Goal: Information Seeking & Learning: Learn about a topic

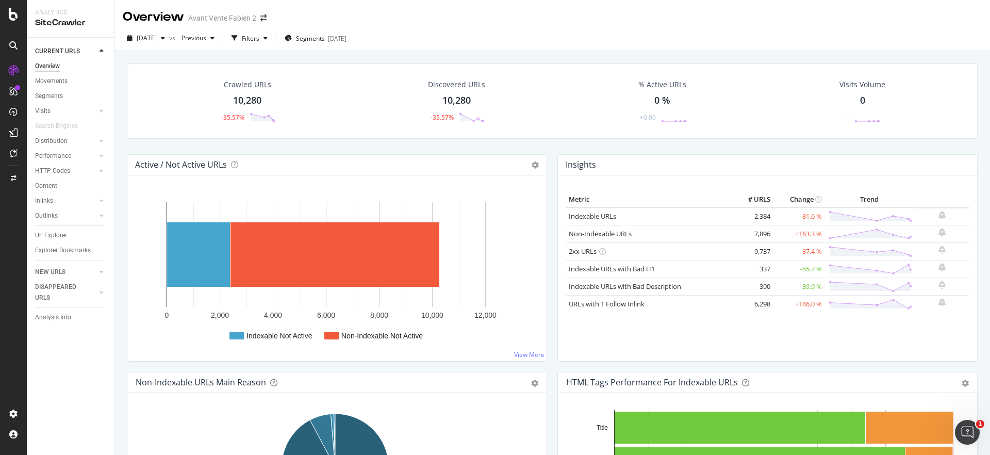
click at [552, 161] on div "Insights Metric # URLS Change Trend Indexable URLs 2,384 -81.6 % Non-Indexable …" at bounding box center [767, 263] width 430 height 218
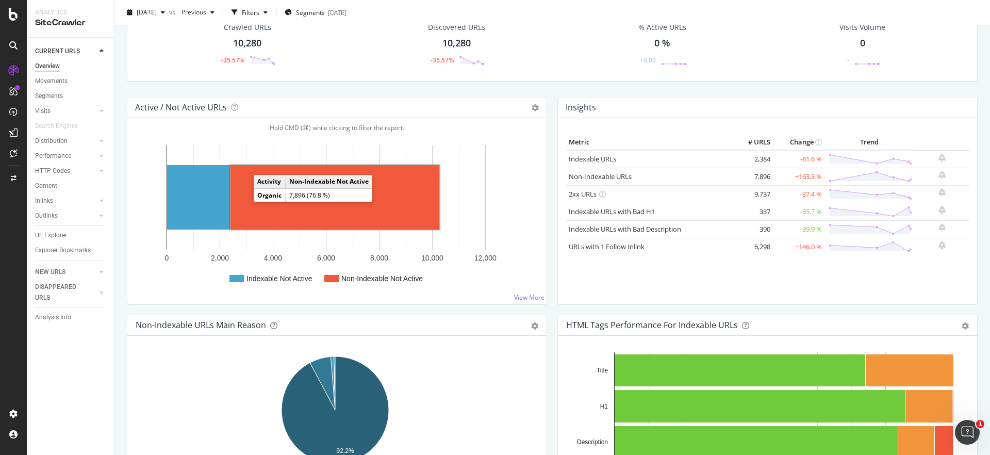
scroll to position [58, 0]
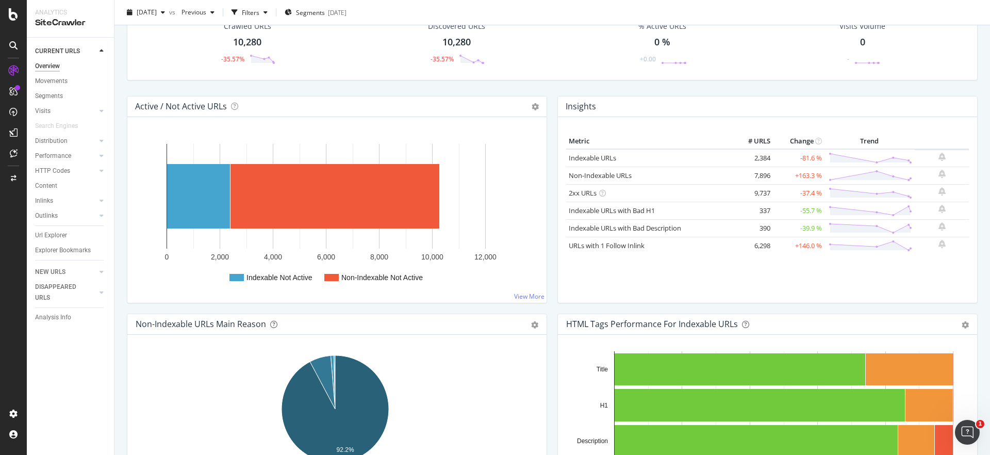
click at [552, 197] on div "Insights Metric # URLS Change Trend Indexable URLs 2,384 -81.6 % Non-Indexable …" at bounding box center [767, 205] width 430 height 218
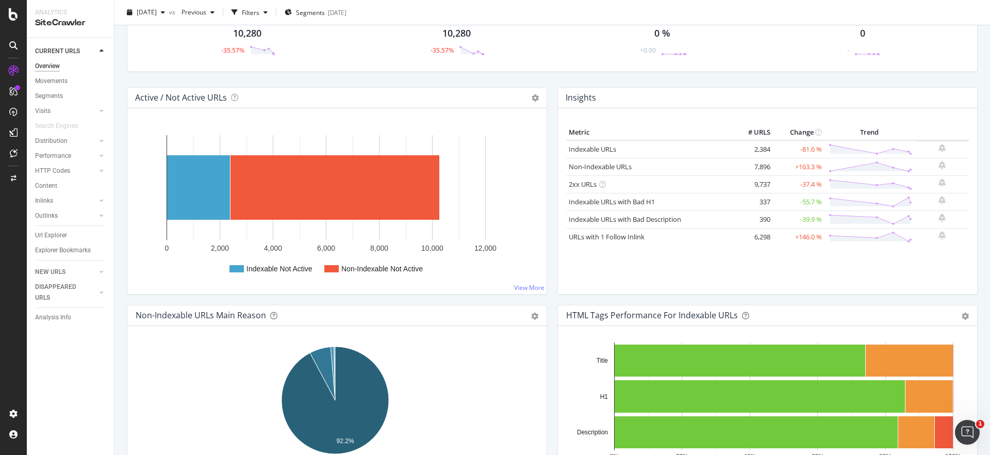
scroll to position [71, 0]
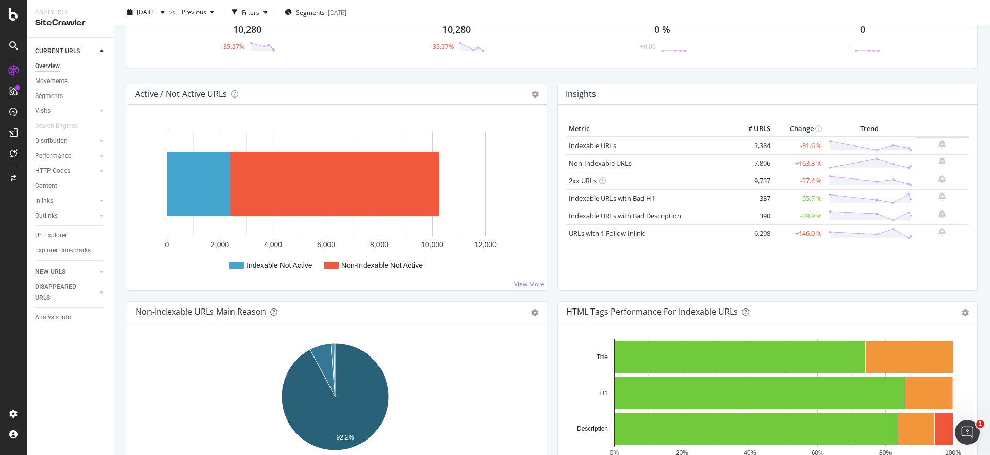
click at [547, 188] on div "Active / Not Active URLs Chart (by Value) Chart (by Percentage) Table Expand Ex…" at bounding box center [337, 193] width 430 height 218
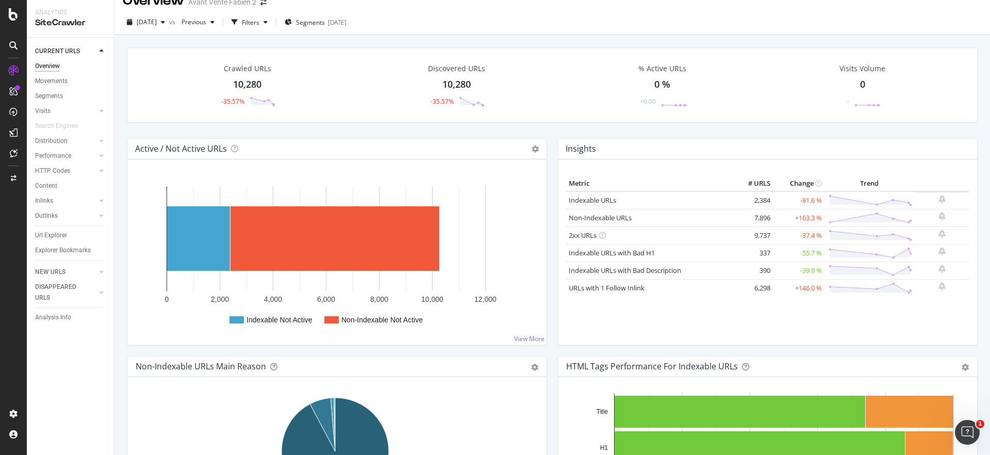
scroll to position [20, 0]
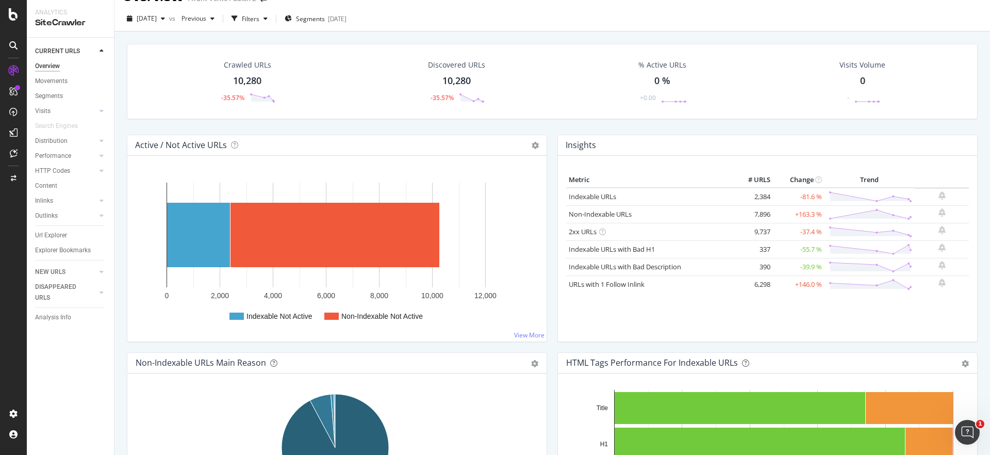
click at [547, 142] on div "Active / Not Active URLs Chart (by Value) Chart (by Percentage) Table Expand Ex…" at bounding box center [337, 244] width 430 height 218
click at [547, 143] on div "Active / Not Active URLs Chart (by Value) Chart (by Percentage) Table Expand Ex…" at bounding box center [337, 244] width 430 height 218
drag, startPoint x: 59, startPoint y: 143, endPoint x: 123, endPoint y: 145, distance: 64.5
click at [60, 143] on div "Distribution" at bounding box center [51, 141] width 32 height 11
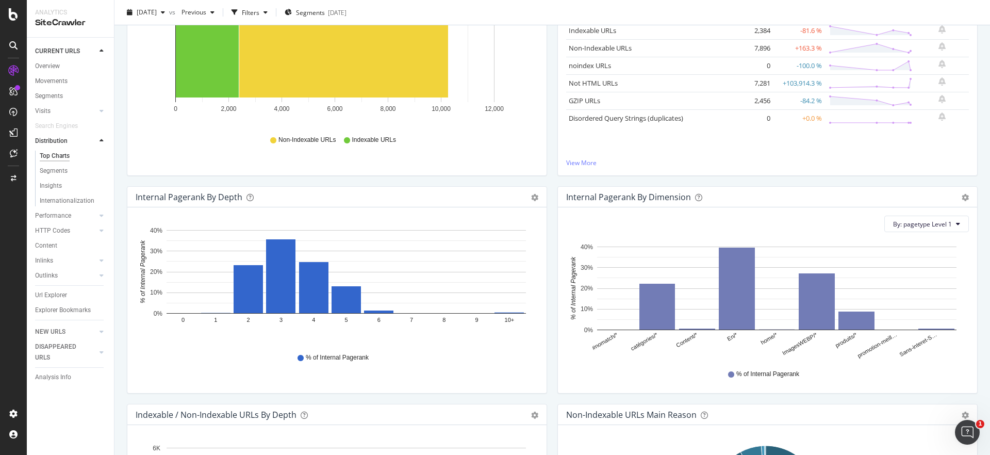
scroll to position [179, 0]
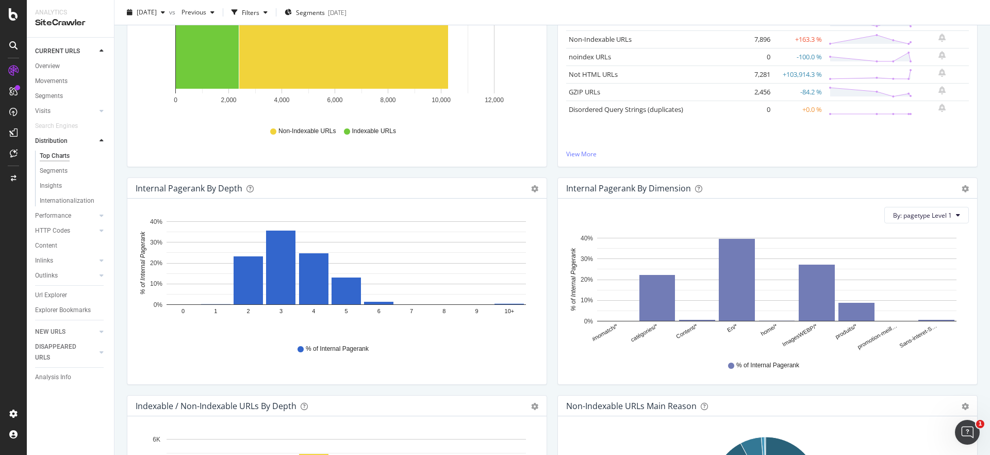
drag, startPoint x: 665, startPoint y: 253, endPoint x: 635, endPoint y: 232, distance: 37.0
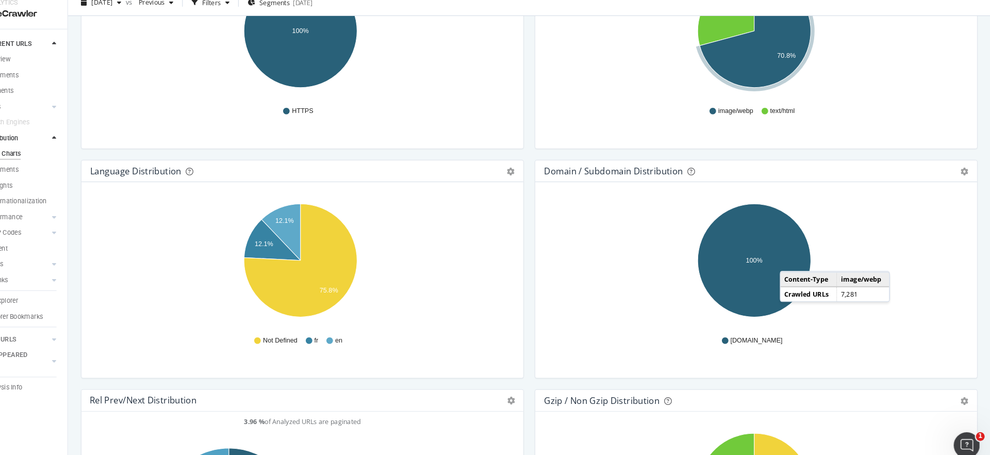
scroll to position [1461, 0]
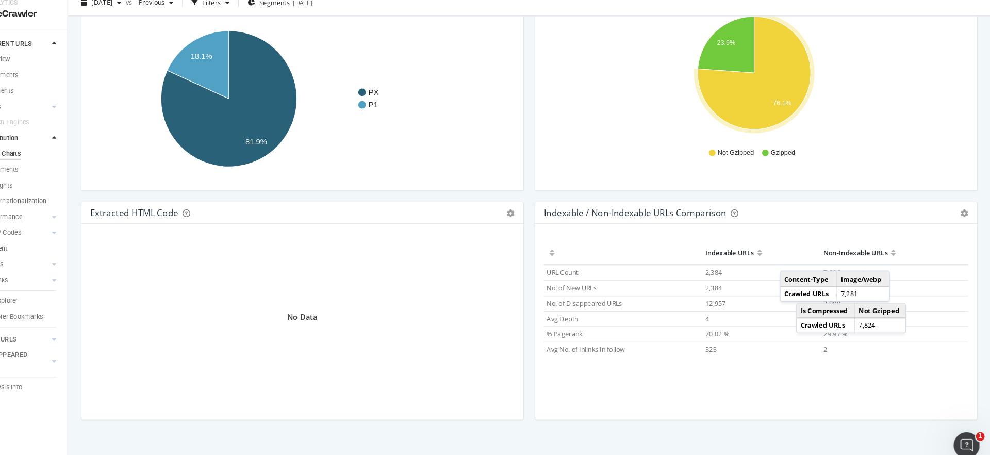
click at [878, 371] on div "Indexable URLs Non-Indexable URLs URL Count 2,384 7,896 No. of New URLs 2,384 7…" at bounding box center [767, 307] width 403 height 136
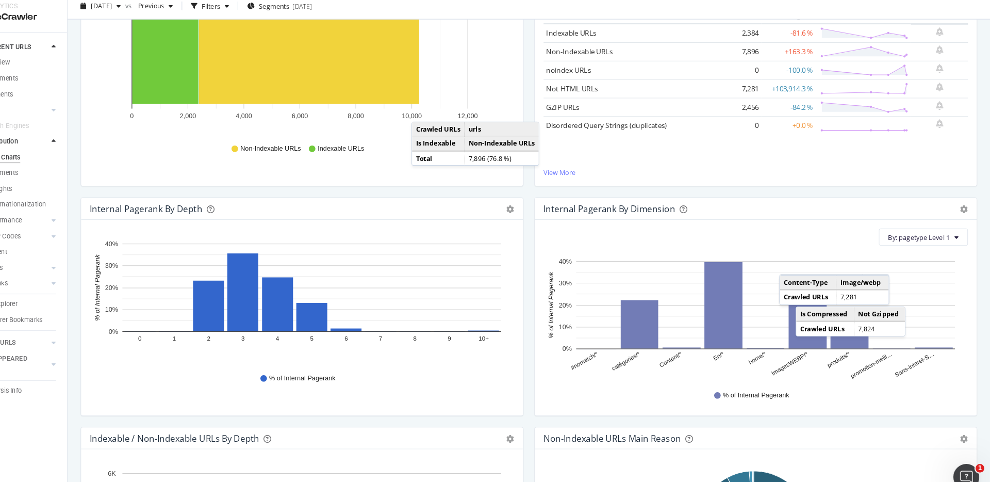
scroll to position [0, 0]
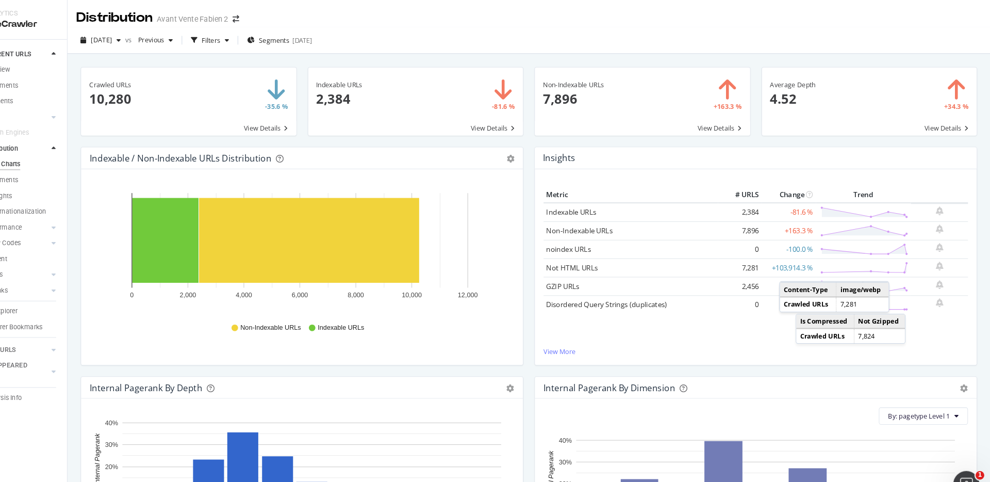
click at [552, 130] on div "Non-Indexable URLs 7,896 +163.3 % View Details" at bounding box center [659, 101] width 215 height 76
click at [546, 130] on div "Indexable URLs 2,384 -81.6 % View Details" at bounding box center [444, 101] width 215 height 76
click at [547, 129] on div "Indexable URLs 2,384 -81.6 % View Details" at bounding box center [444, 101] width 215 height 76
click at [552, 129] on div "Non-Indexable URLs 7,896 +163.3 % View Details" at bounding box center [659, 101] width 215 height 76
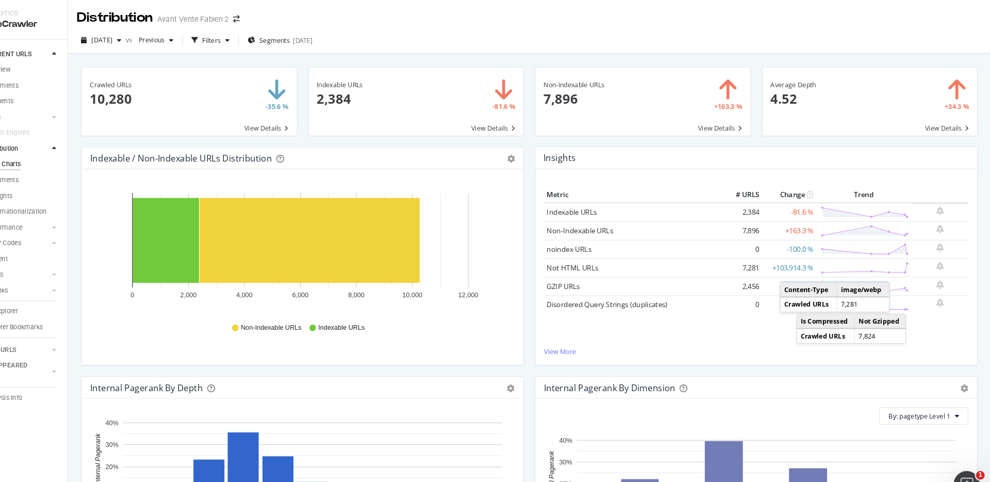
click at [552, 131] on div "Non-Indexable URLs 7,896 +163.3 % View Details" at bounding box center [659, 101] width 215 height 76
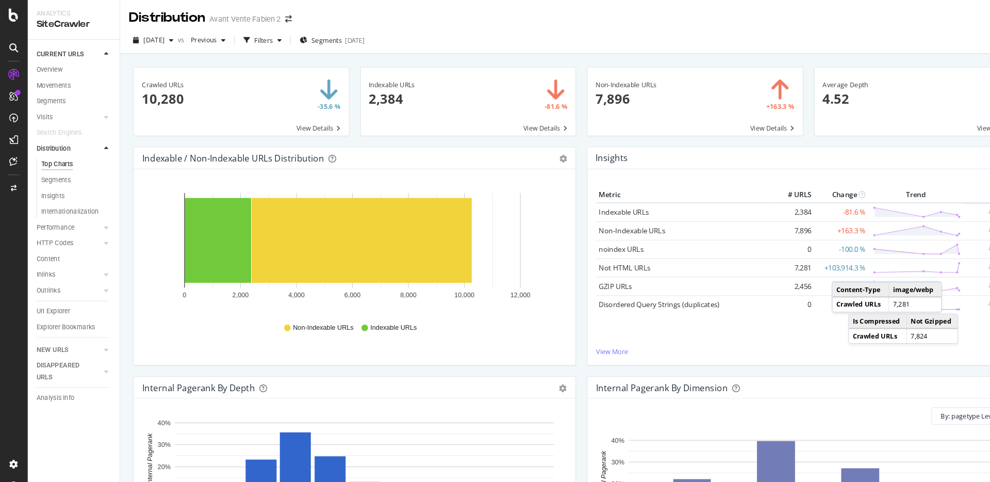
click at [547, 86] on div "Indexable URLs 2,384 -81.6 % View Details" at bounding box center [444, 101] width 215 height 76
click at [547, 95] on div "Indexable URLs 2,384 -81.6 % View Details" at bounding box center [444, 101] width 215 height 76
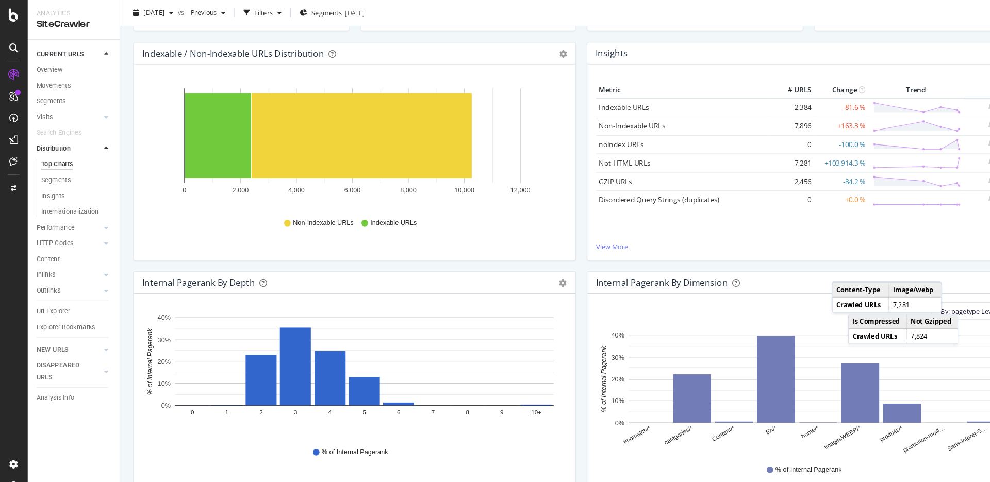
scroll to position [109, 0]
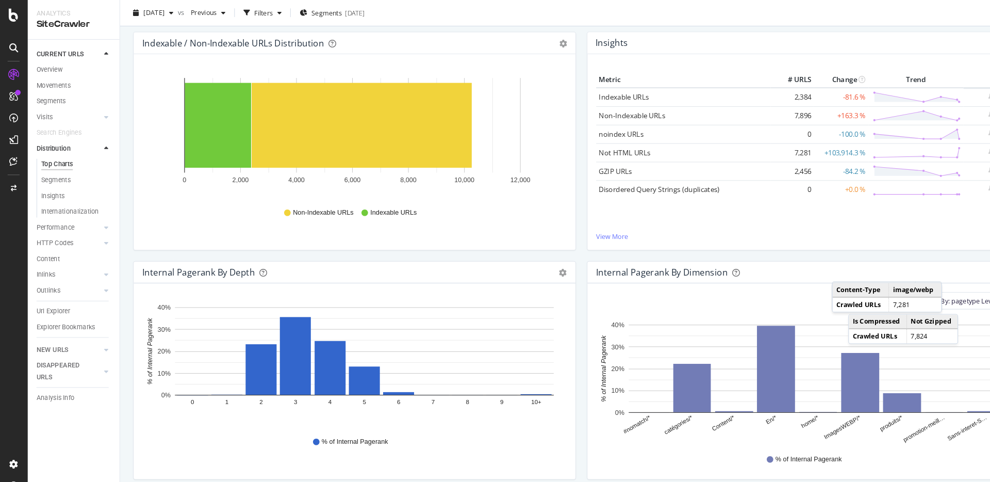
click at [552, 239] on div "Insights Metric # URLS Change Trend Indexable URLs 2,384 -81.6 % Non-Indexable …" at bounding box center [767, 139] width 430 height 218
click at [546, 38] on div "Indexable / Non-Indexable URLs Distribution Bar Bar (by Percentage) Table Expor…" at bounding box center [337, 139] width 430 height 218
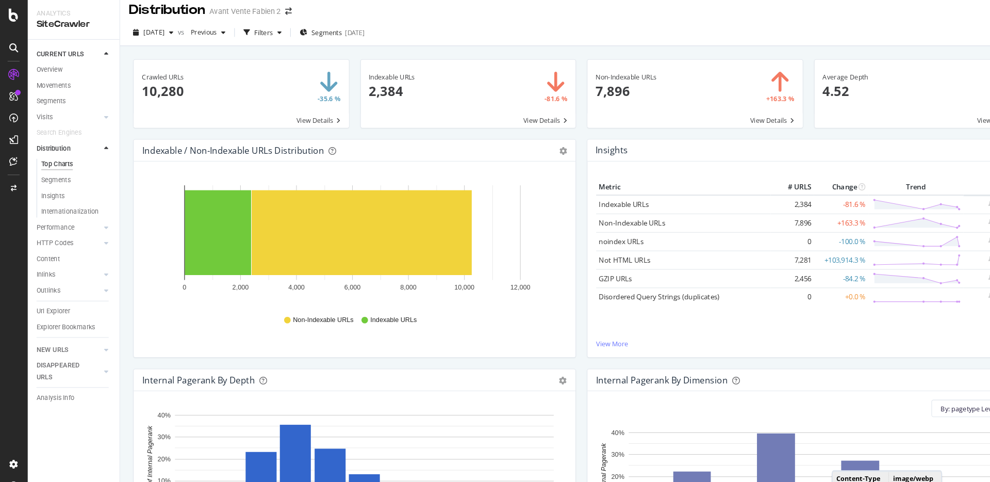
scroll to position [0, 0]
